Goal: Transaction & Acquisition: Purchase product/service

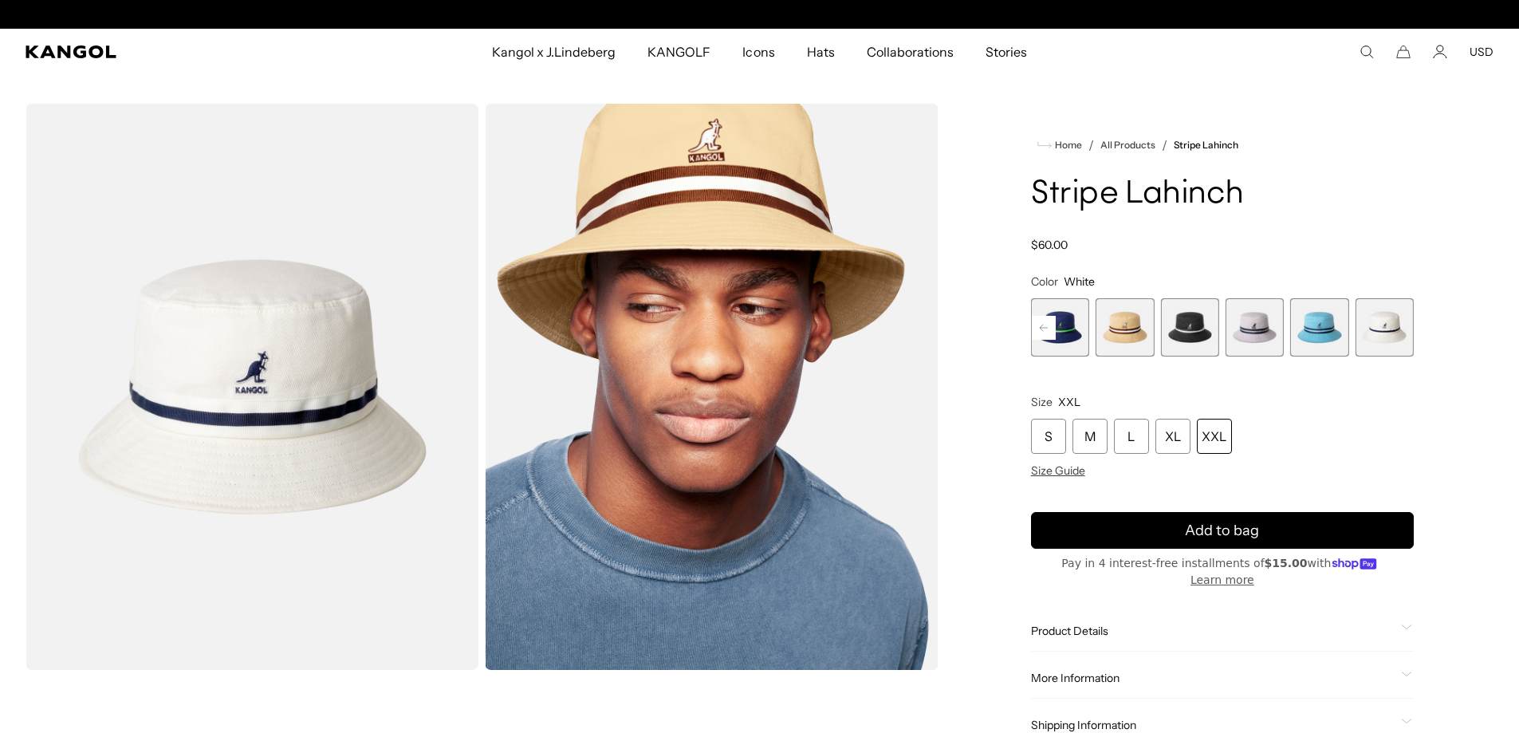
scroll to position [0, 329]
click at [1211, 434] on div "XXL" at bounding box center [1214, 436] width 35 height 35
click at [1066, 329] on span "4 of 9" at bounding box center [1060, 327] width 58 height 58
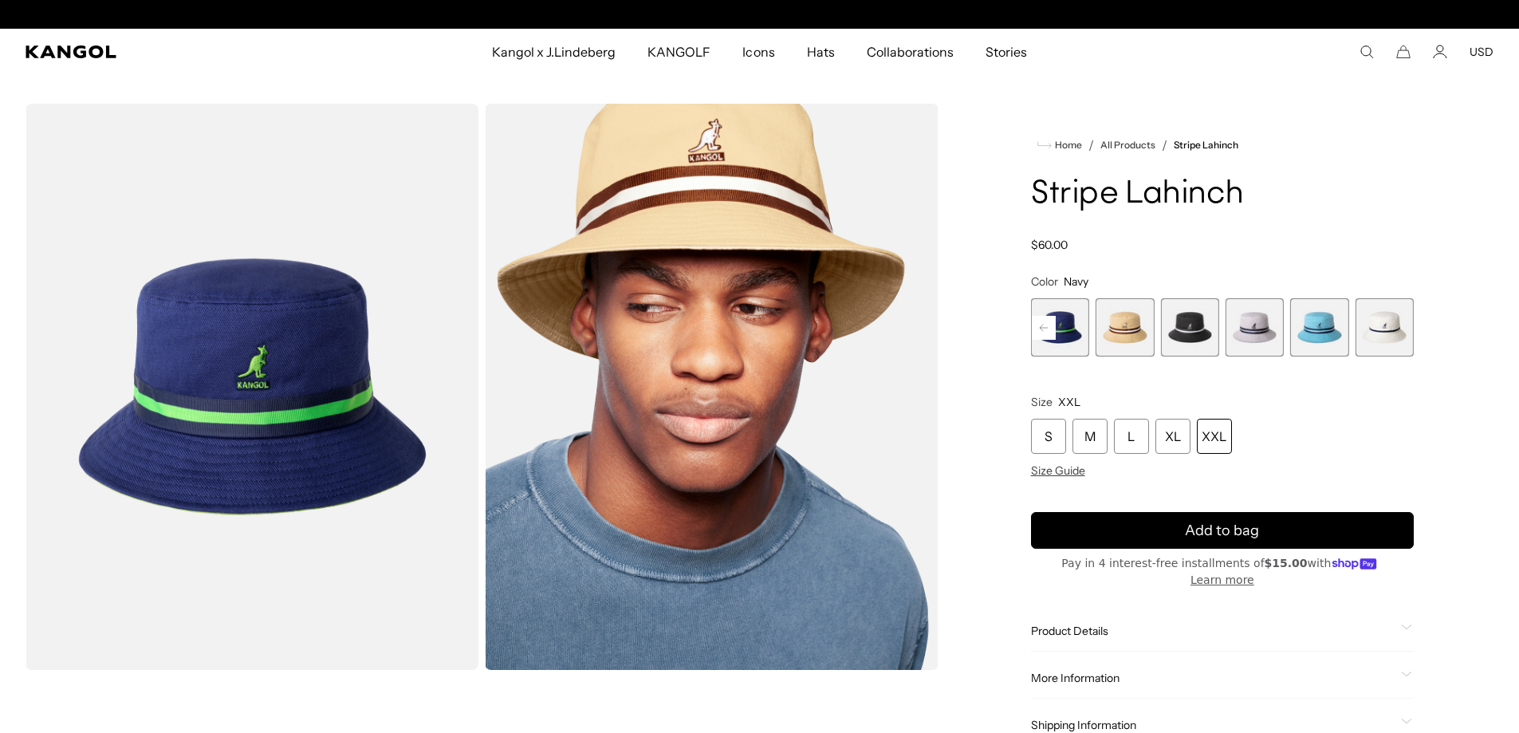
scroll to position [0, 329]
click at [1326, 326] on span "8 of 9" at bounding box center [1319, 327] width 58 height 58
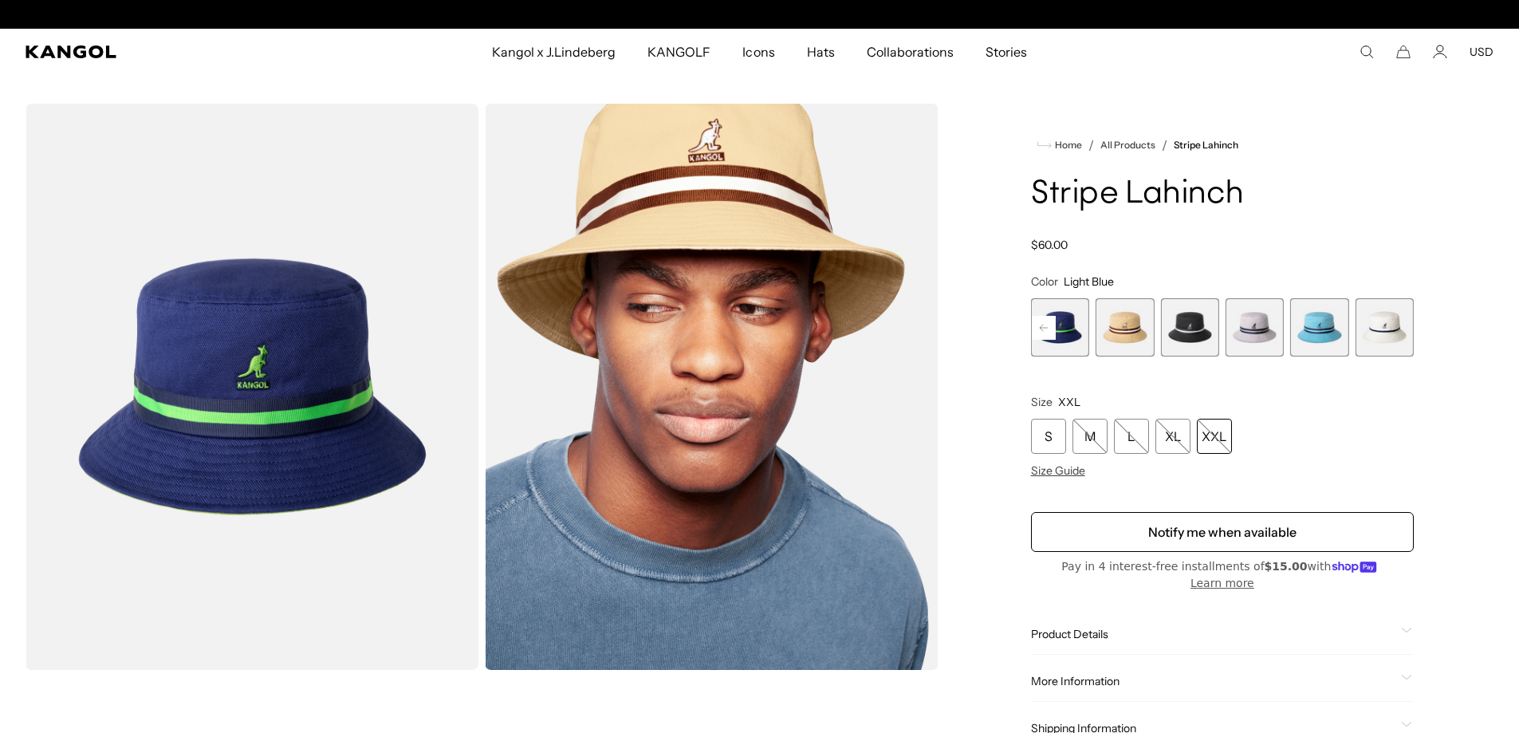
scroll to position [0, 0]
click at [1391, 326] on span "9 of 9" at bounding box center [1385, 327] width 58 height 58
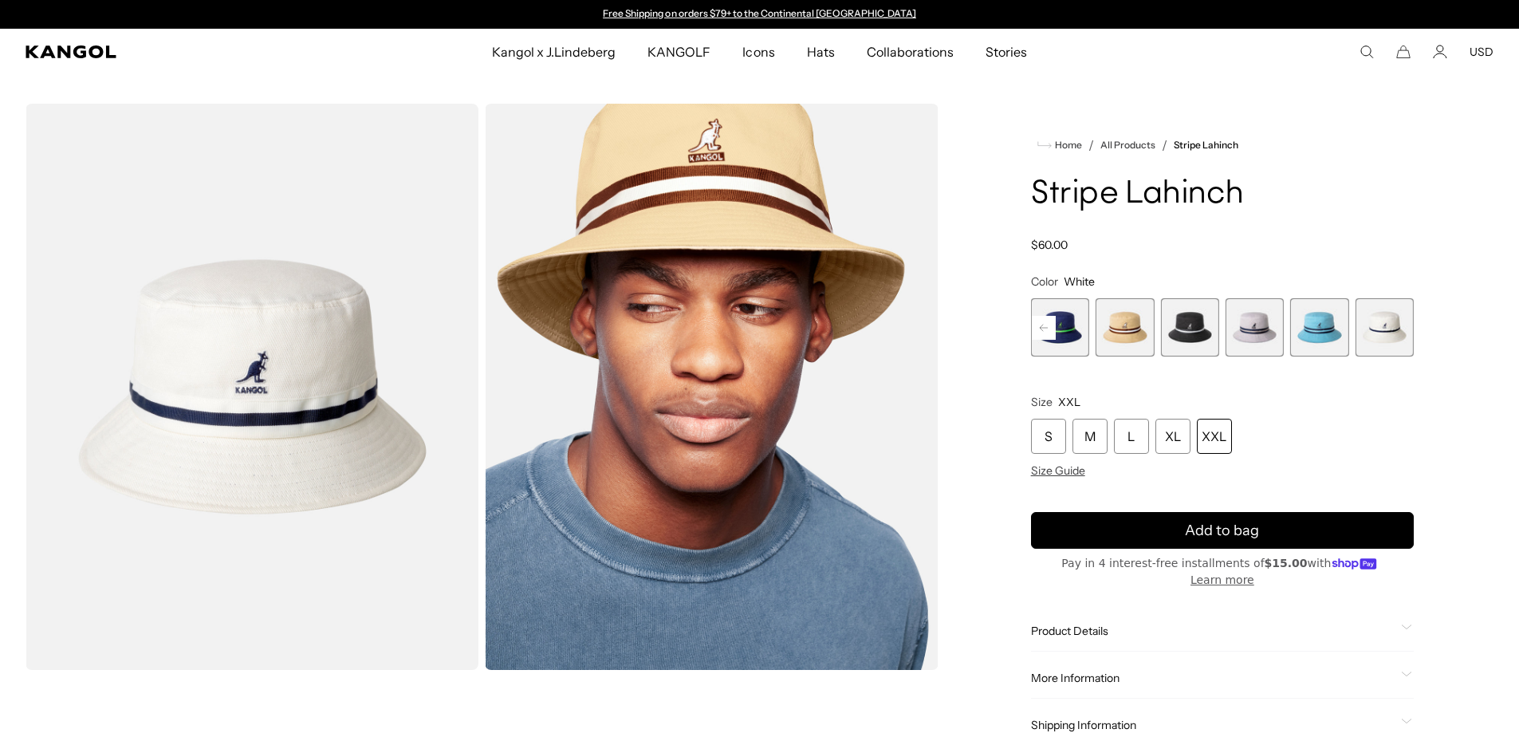
click at [1338, 332] on span "8 of 9" at bounding box center [1319, 327] width 58 height 58
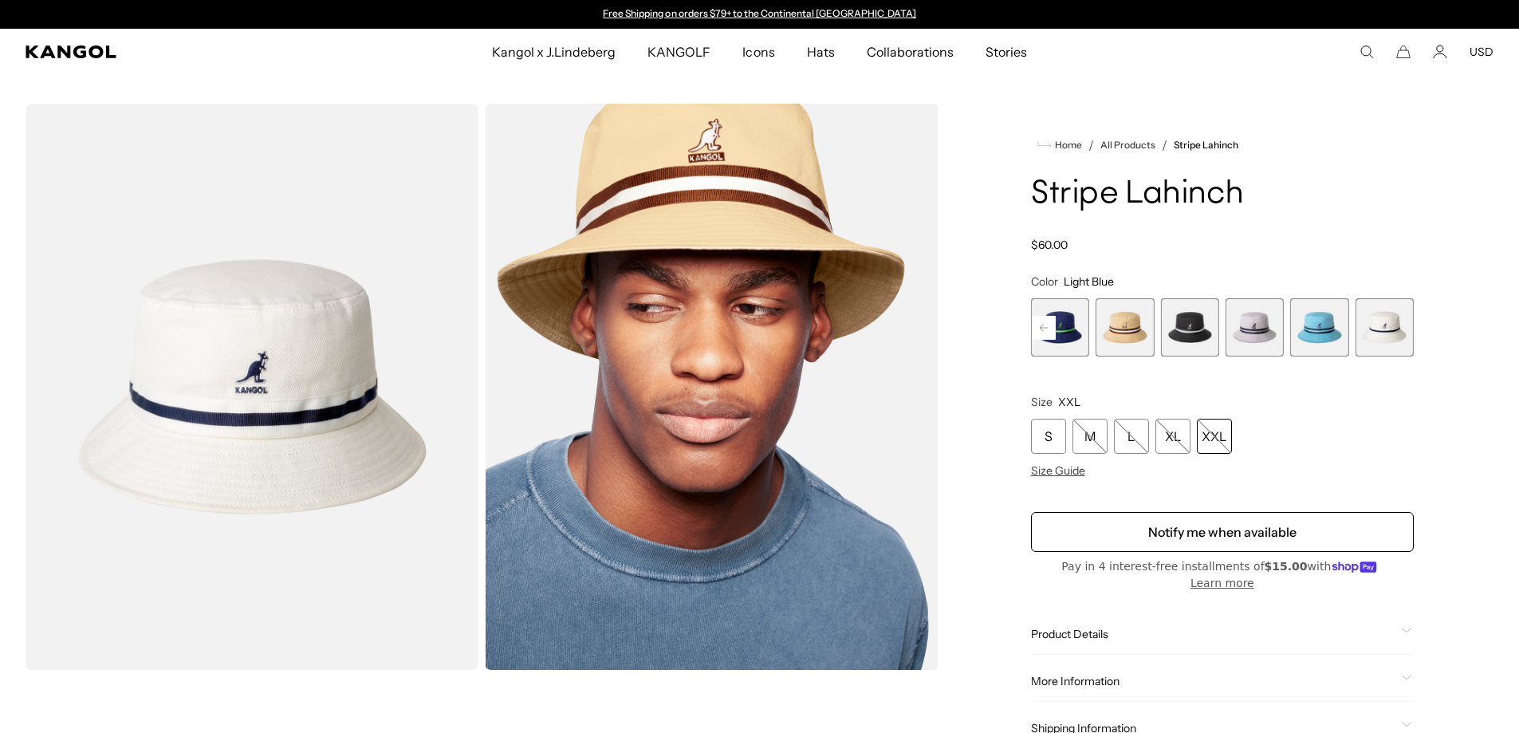
click at [1044, 322] on rect at bounding box center [1044, 328] width 24 height 24
click at [1044, 322] on div "Previous Next Mykonos Blue Variant sold out or unavailable Beige Variant sold o…" at bounding box center [1222, 327] width 383 height 58
click at [1074, 321] on span "1 of 9" at bounding box center [1060, 327] width 58 height 58
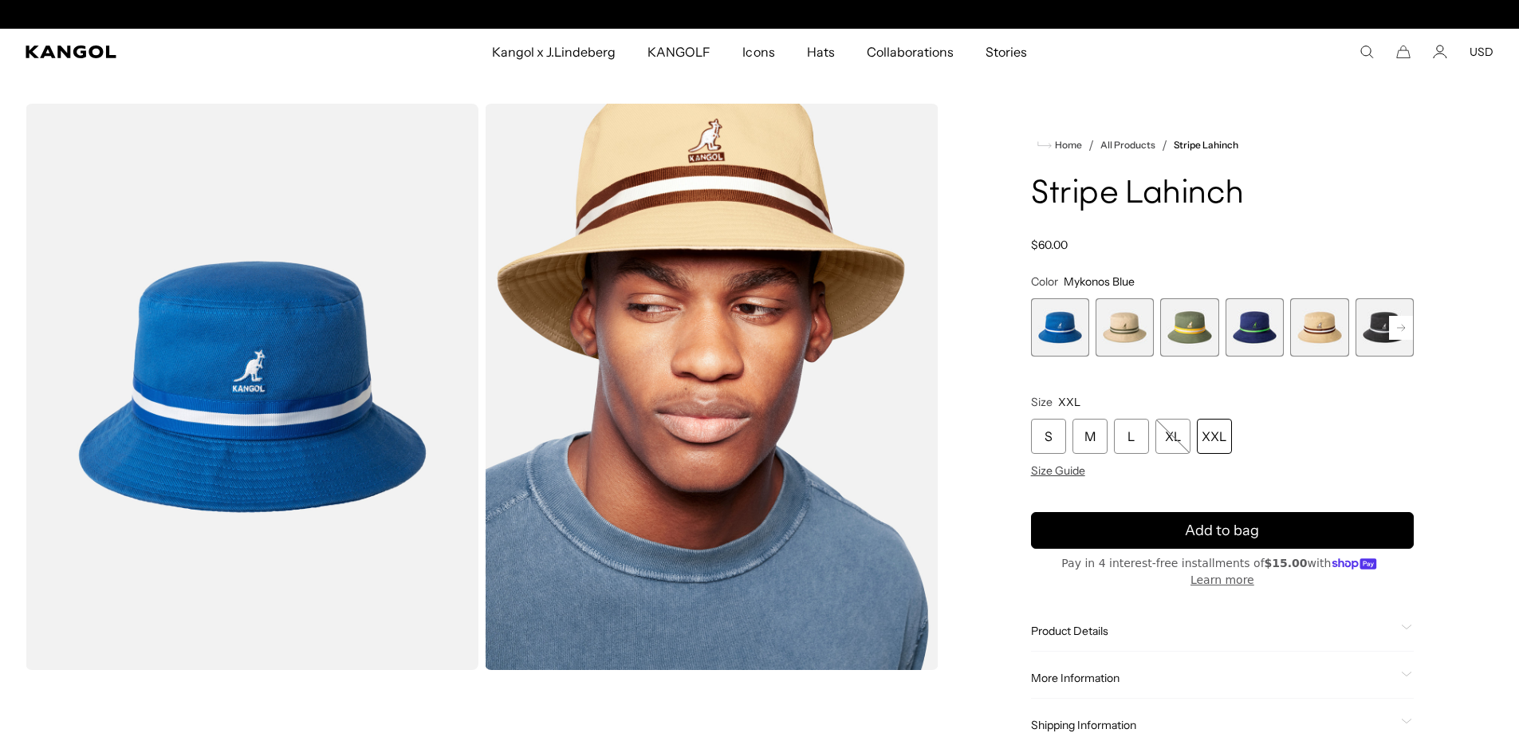
scroll to position [0, 329]
click at [1144, 325] on span "2 of 9" at bounding box center [1125, 327] width 58 height 58
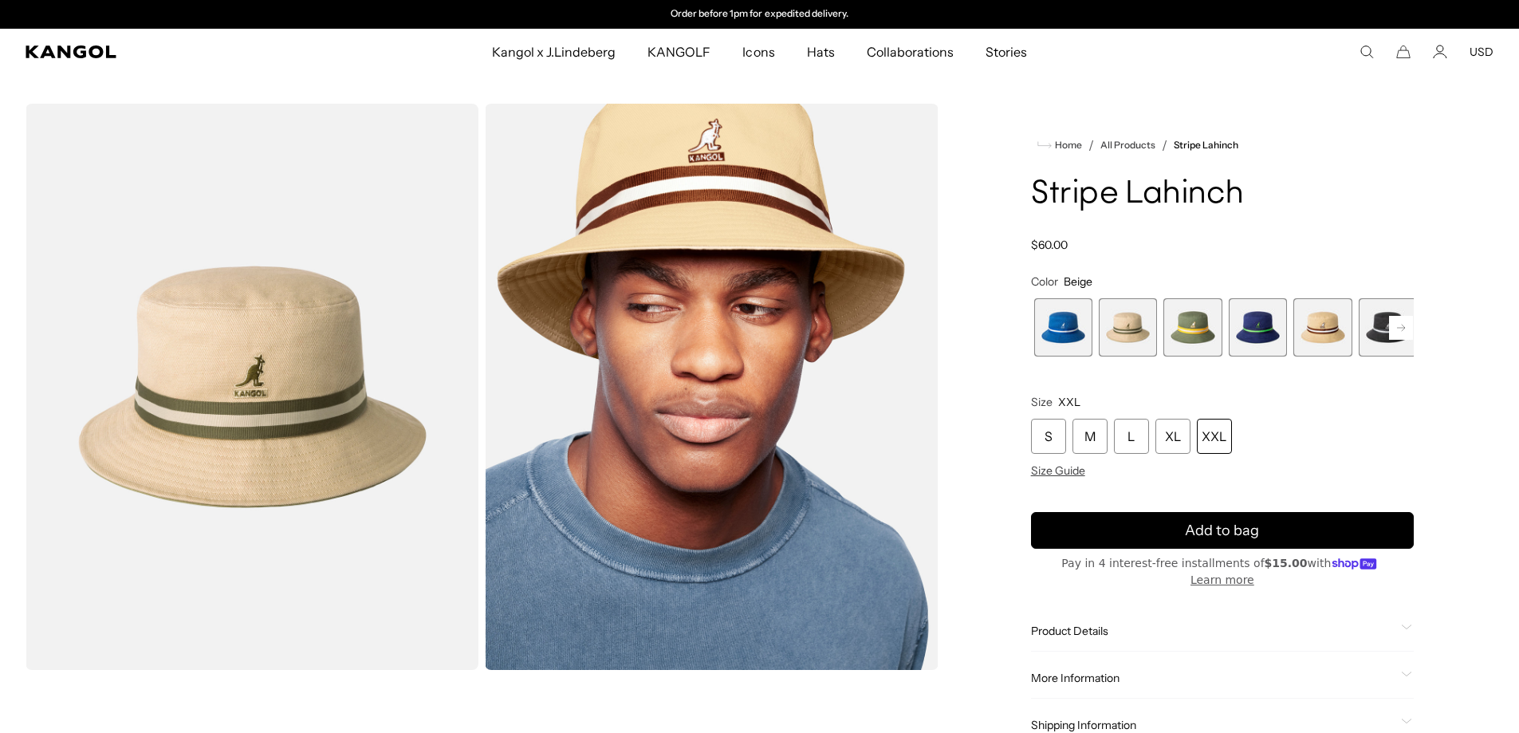
click at [1178, 325] on span "3 of 9" at bounding box center [1192, 327] width 58 height 58
